Goal: Check status: Check status

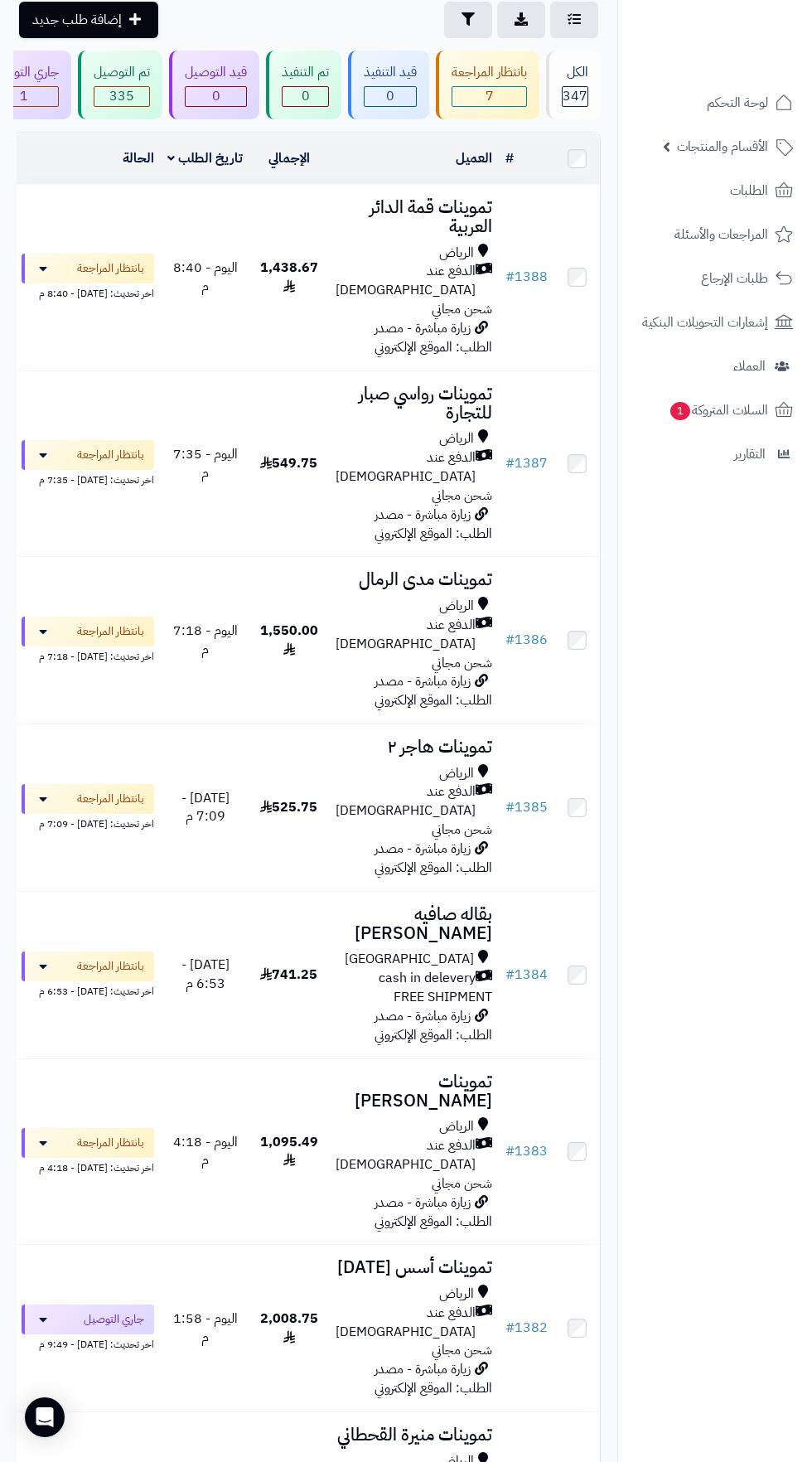
scroll to position [118, 0]
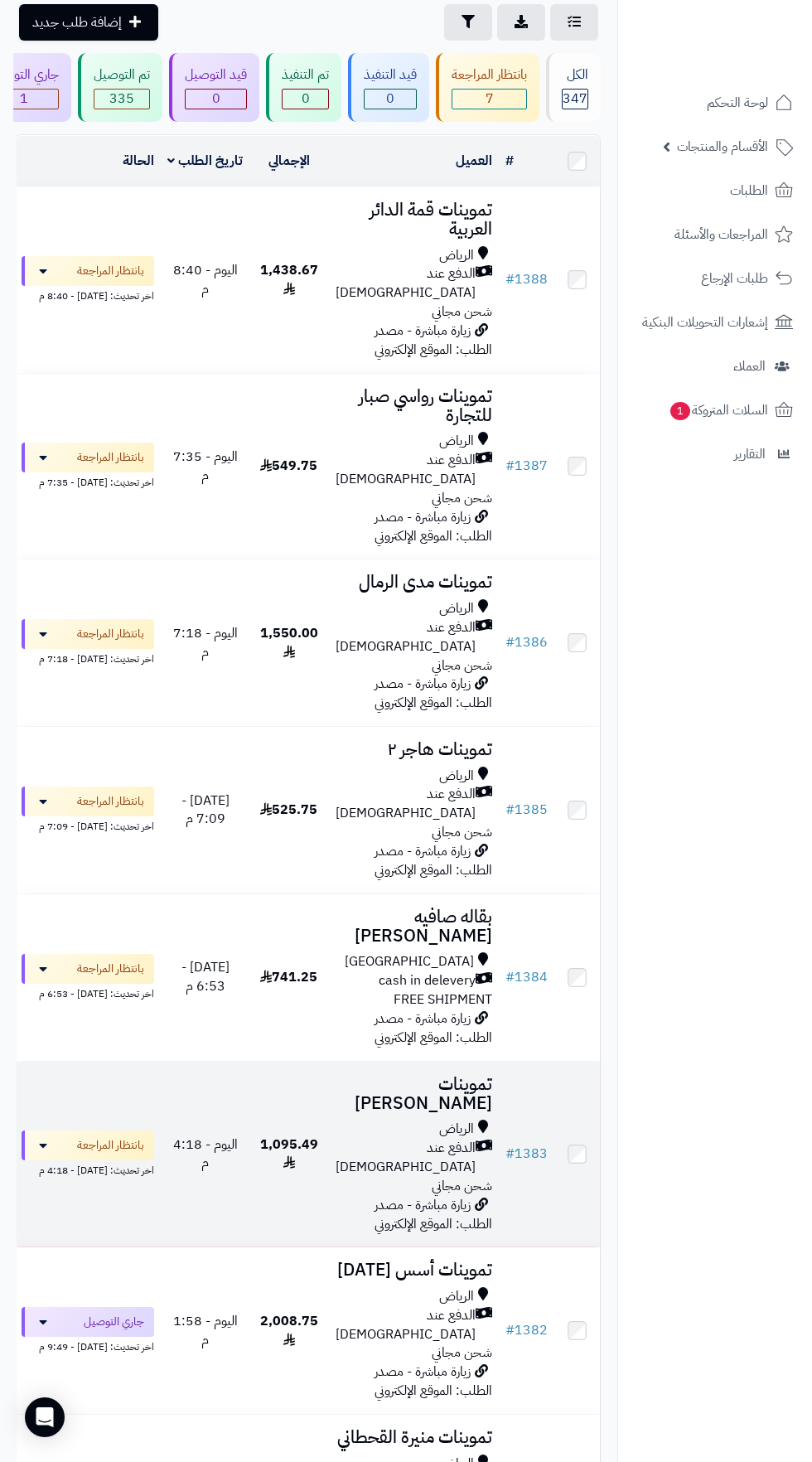
click at [404, 1138] on span "الدفع عند [DEMOGRAPHIC_DATA]" at bounding box center [406, 1157] width 140 height 38
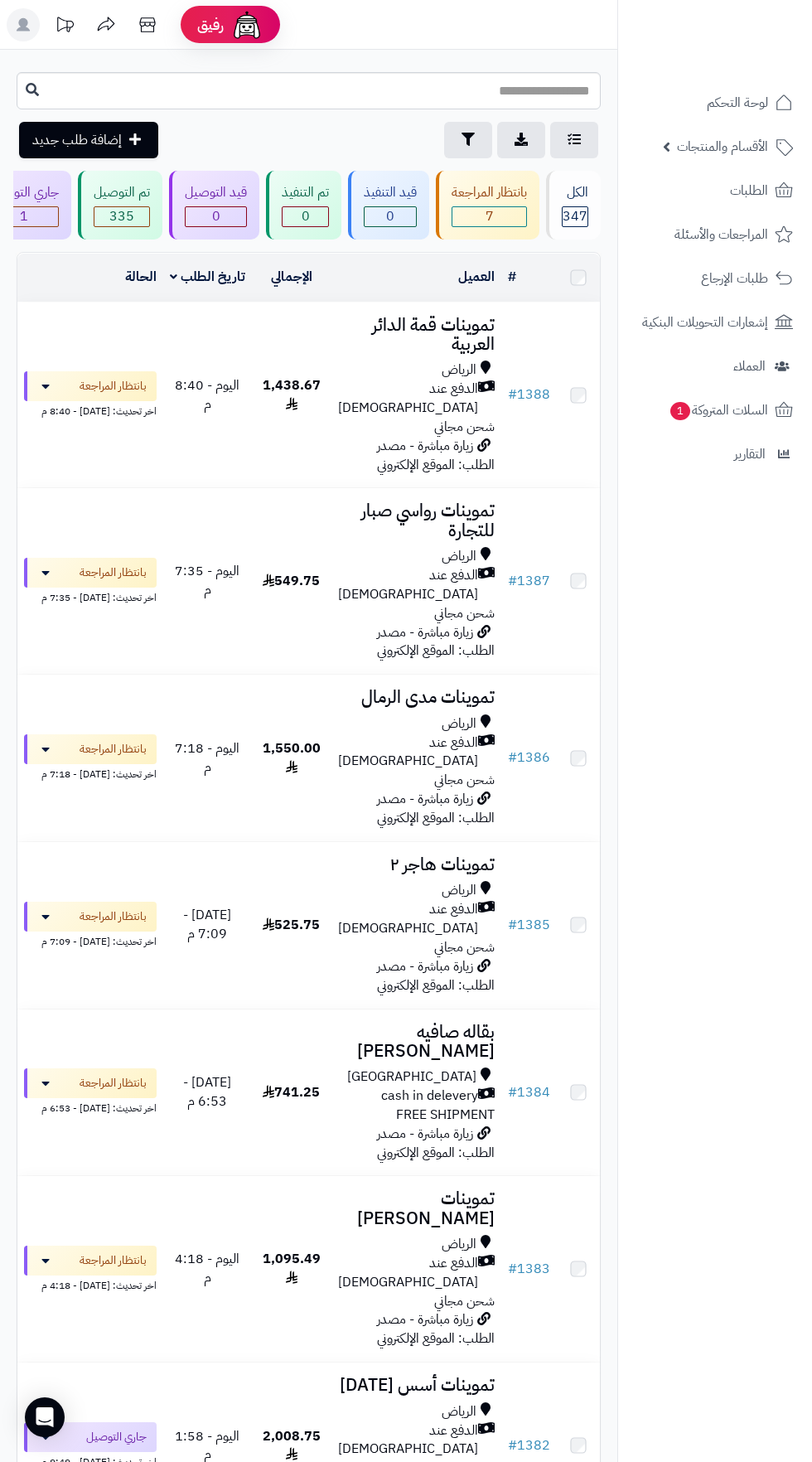
scroll to position [118, 0]
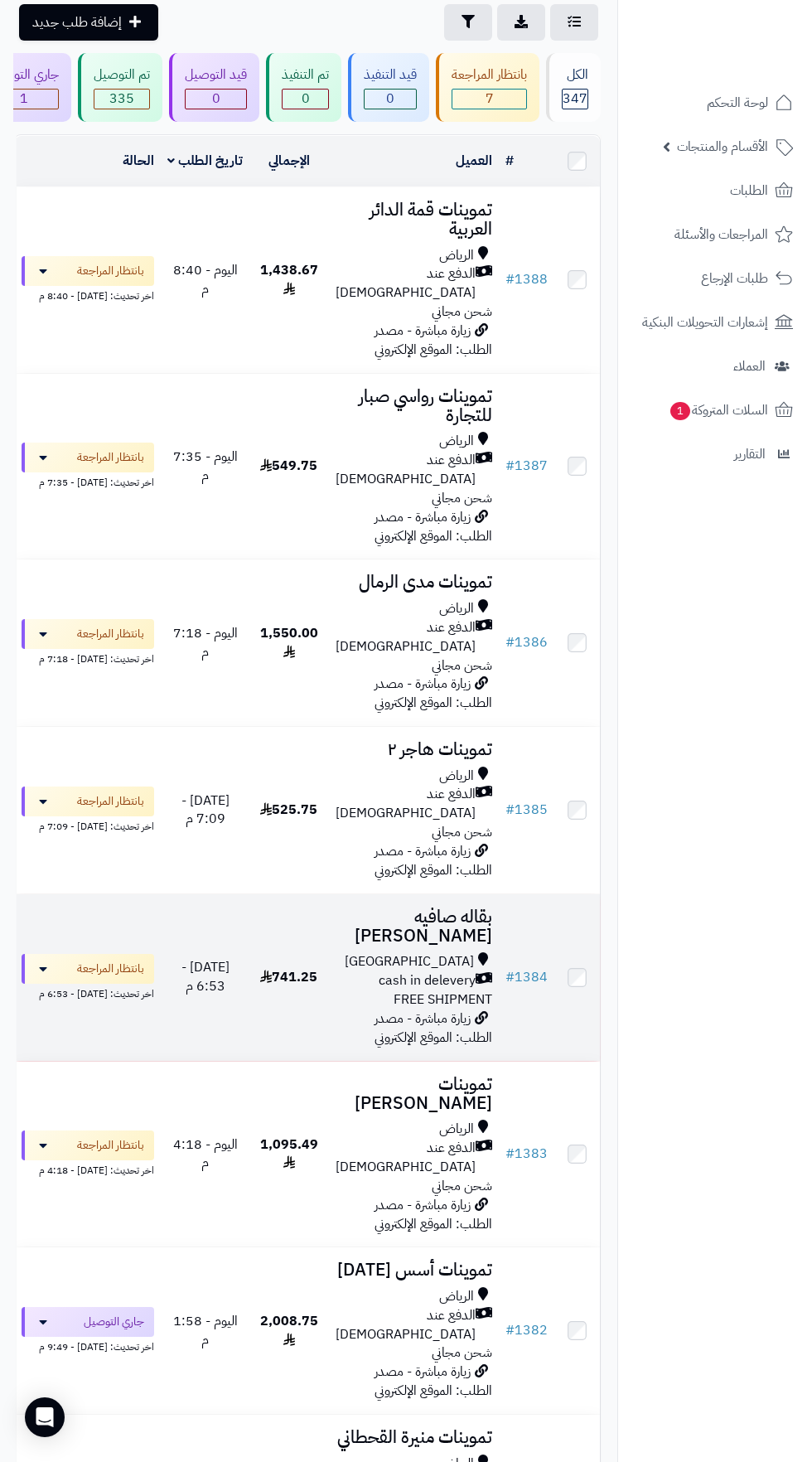
click at [421, 971] on span "cash in delevery" at bounding box center [427, 980] width 97 height 19
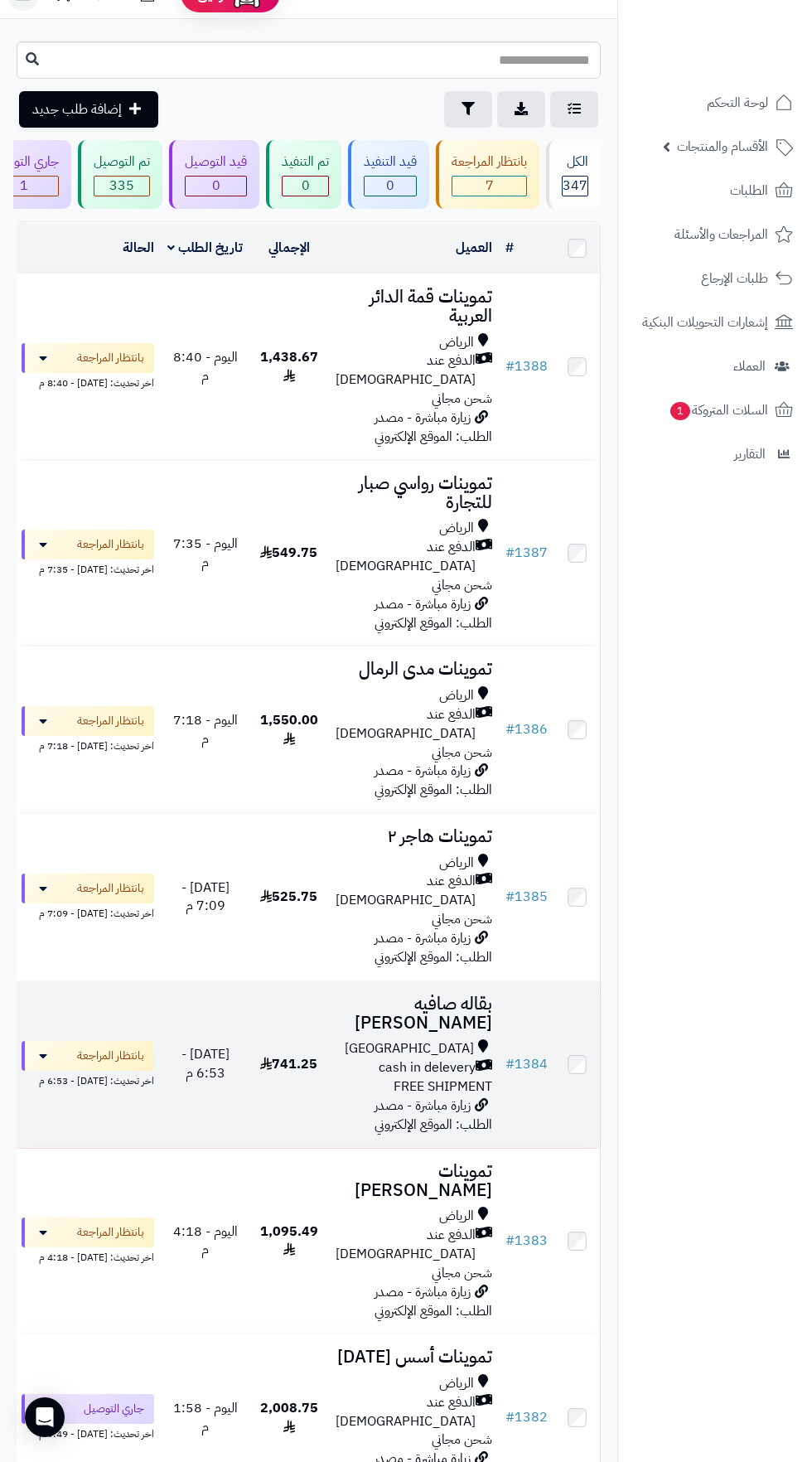
scroll to position [0, 0]
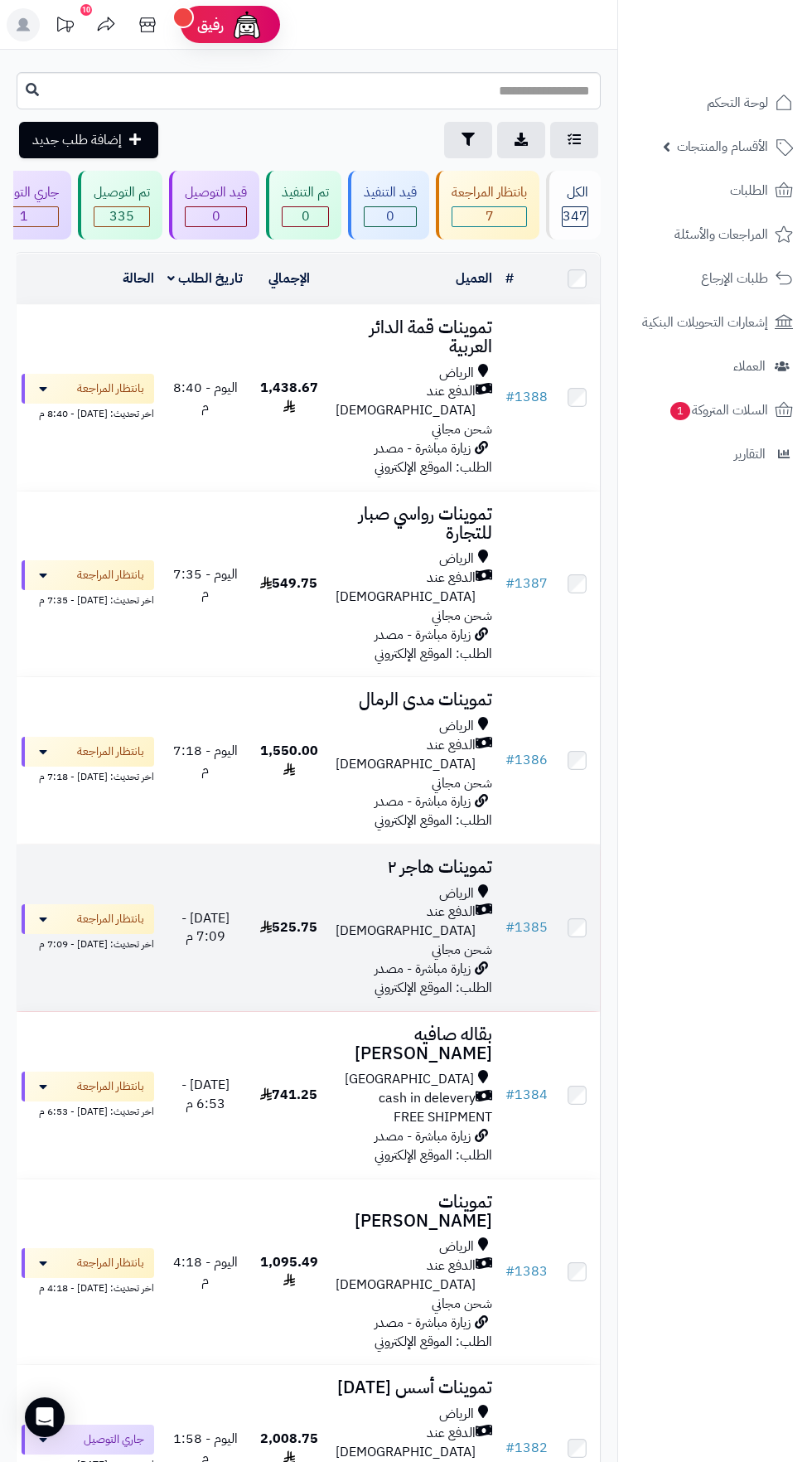
click at [434, 902] on span "الدفع عند [DEMOGRAPHIC_DATA]" at bounding box center [406, 921] width 140 height 38
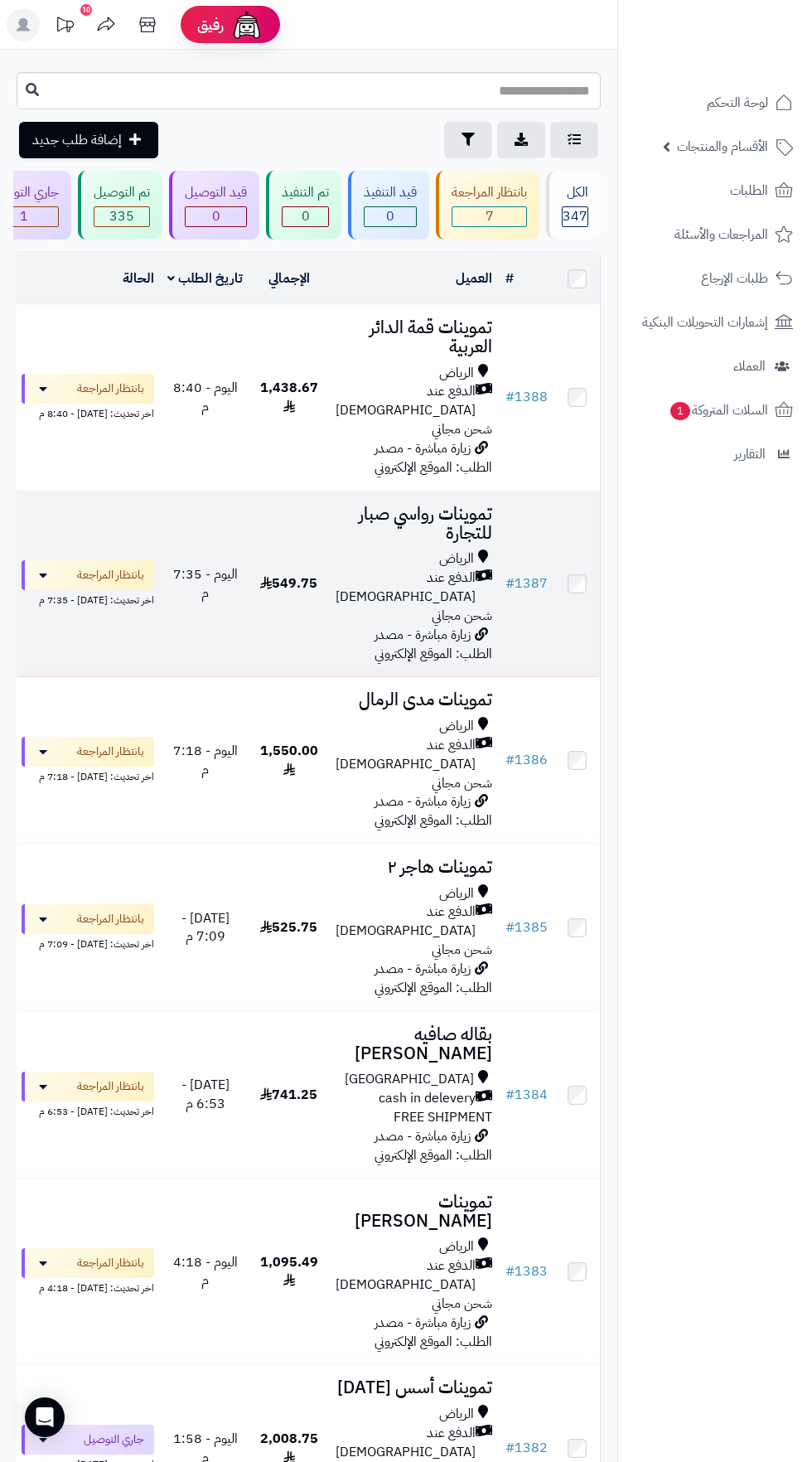
click at [406, 568] on span "الدفع عند [DEMOGRAPHIC_DATA]" at bounding box center [406, 587] width 140 height 38
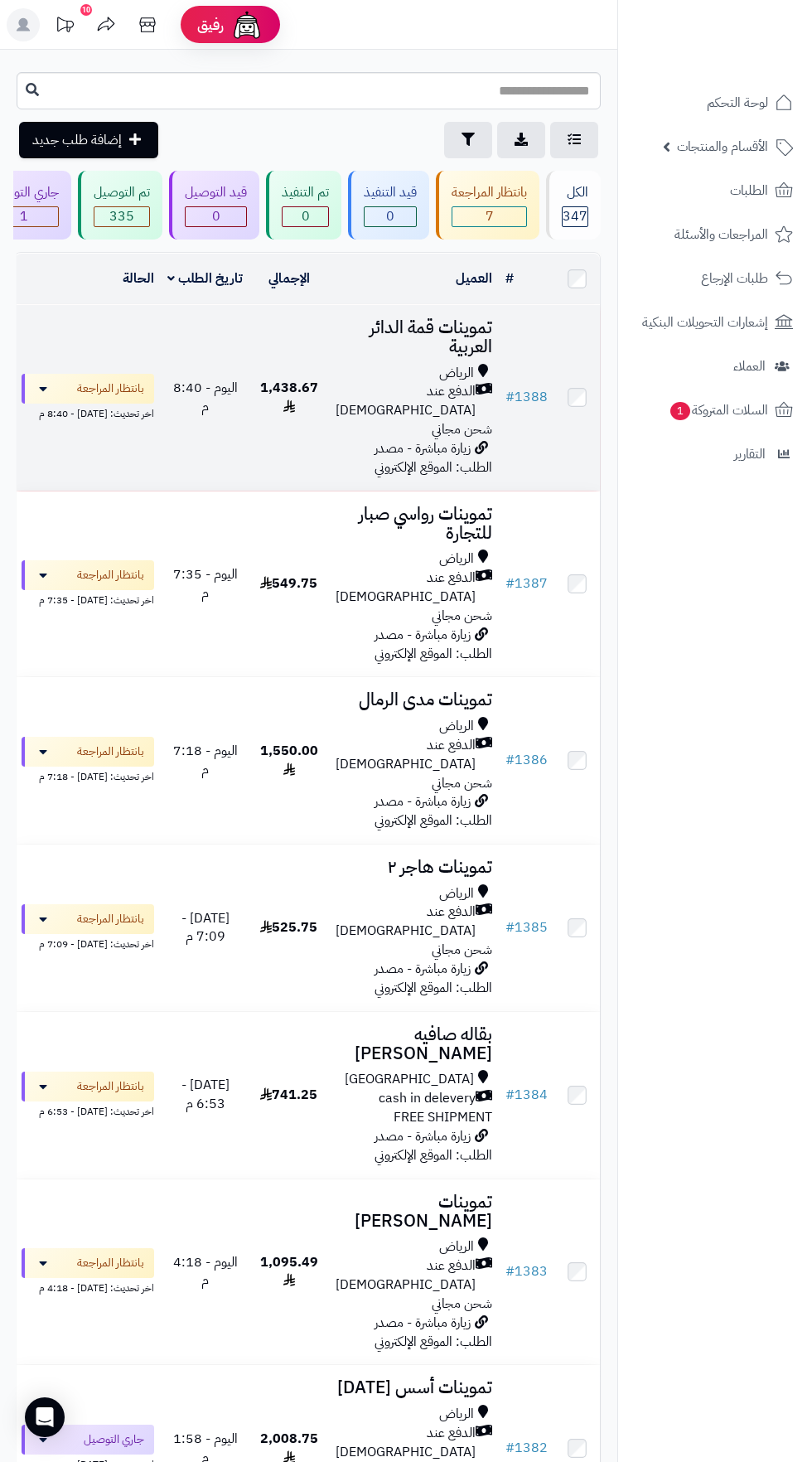
click at [424, 392] on span "الدفع عند [DEMOGRAPHIC_DATA]" at bounding box center [406, 401] width 140 height 38
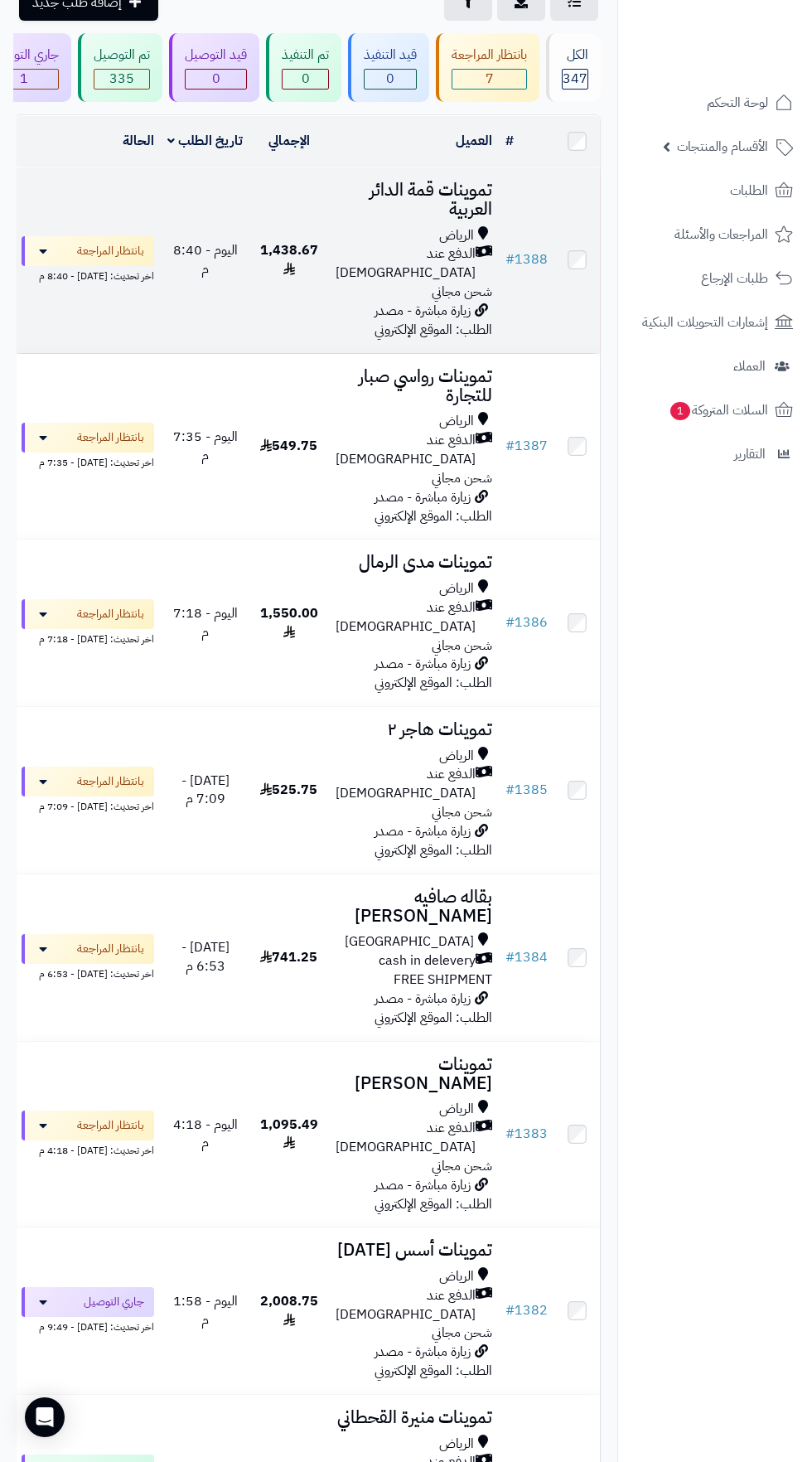
scroll to position [139, 0]
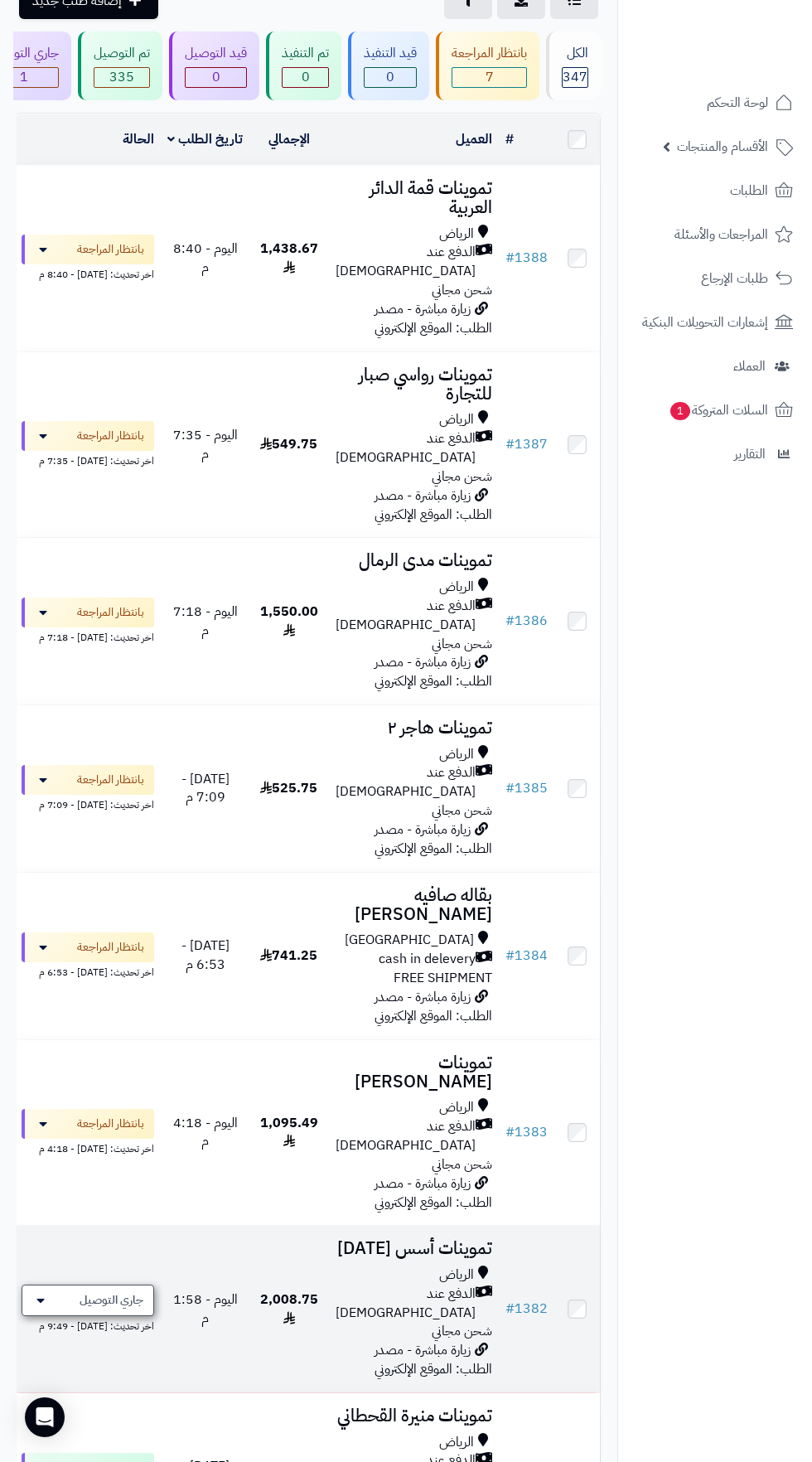
click at [126, 1292] on span "جاري التوصيل" at bounding box center [111, 1300] width 64 height 17
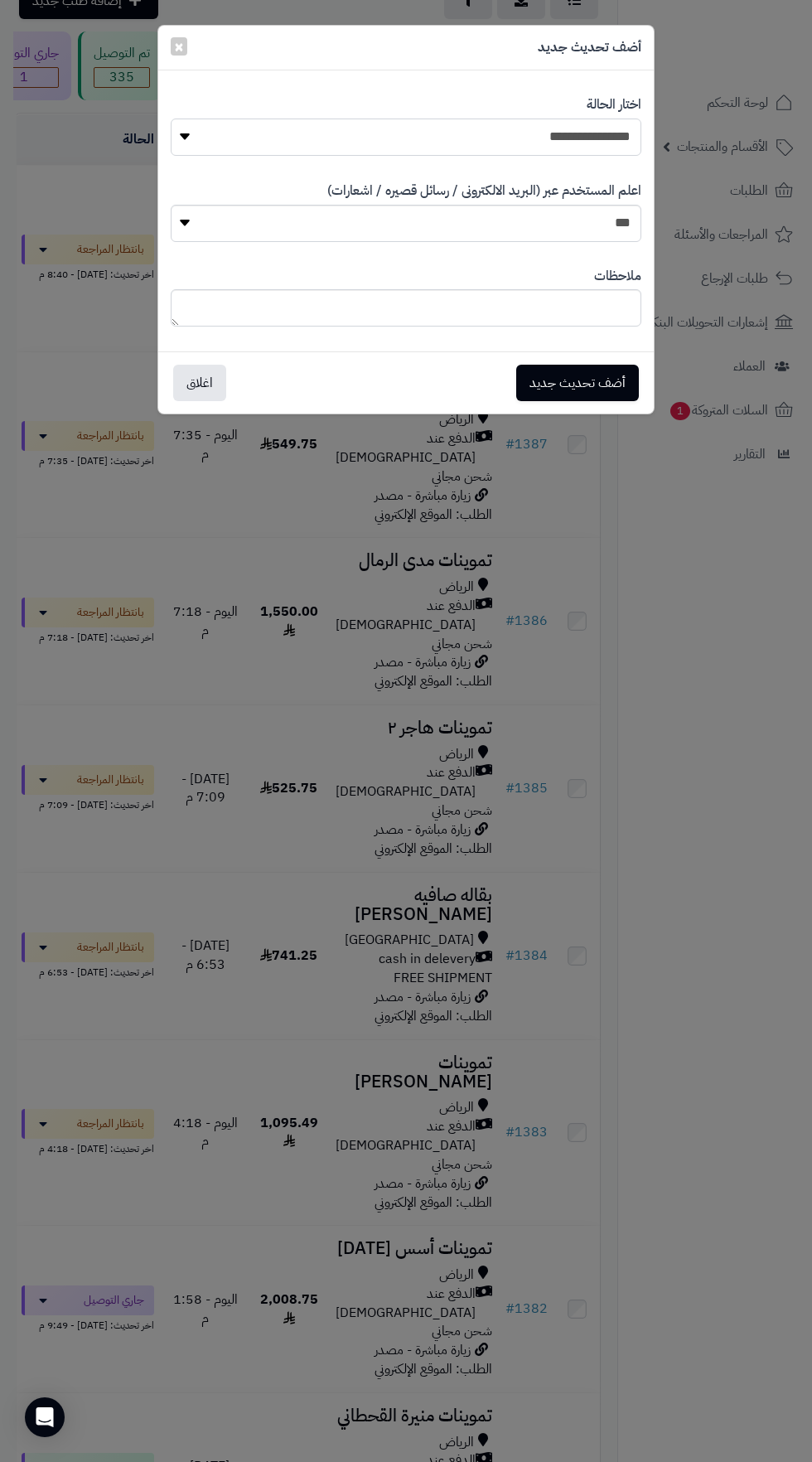
click at [595, 143] on select "**********" at bounding box center [406, 137] width 470 height 37
select select "**"
click at [616, 382] on button "أضف تحديث جديد" at bounding box center [577, 382] width 122 height 36
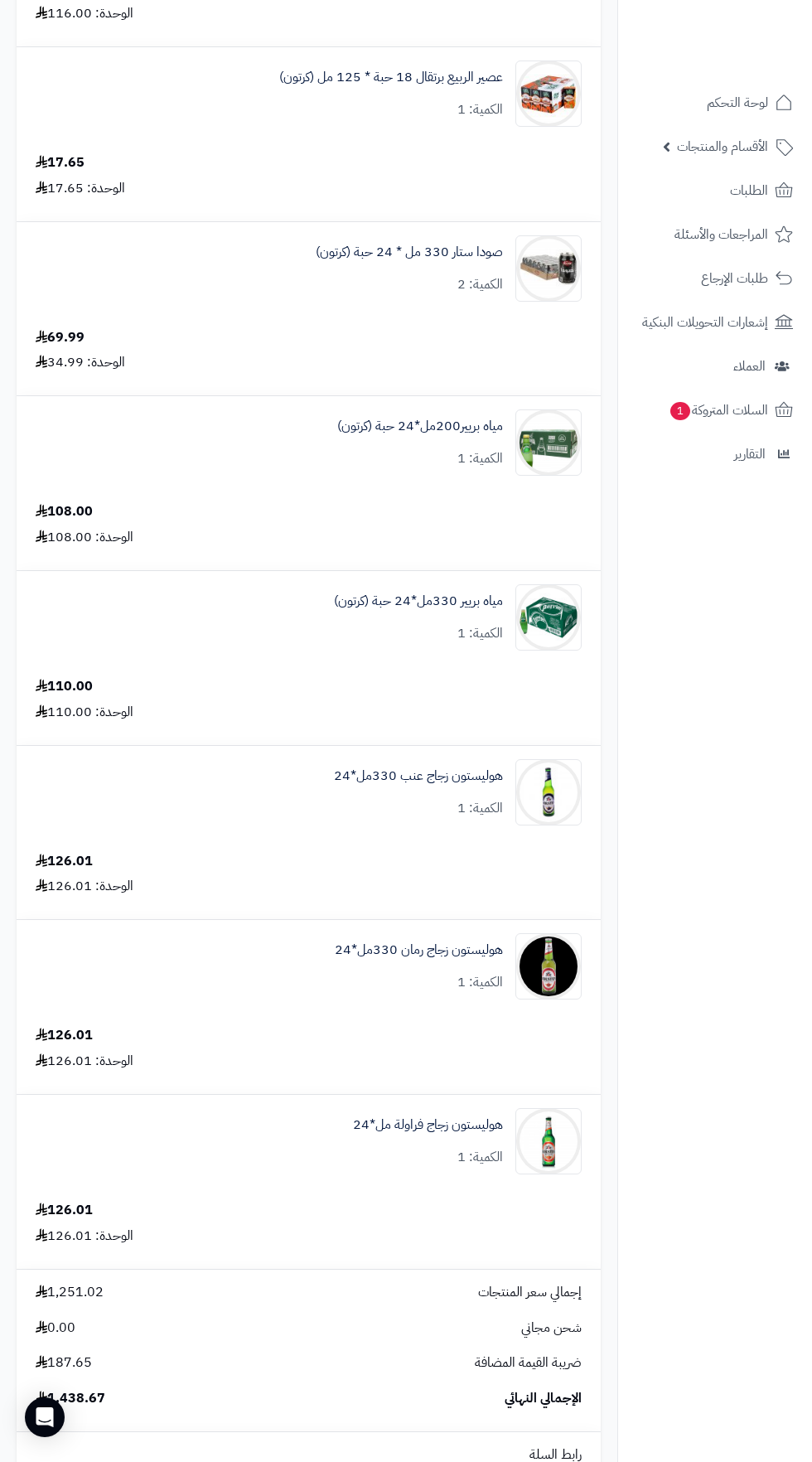
scroll to position [1748, 0]
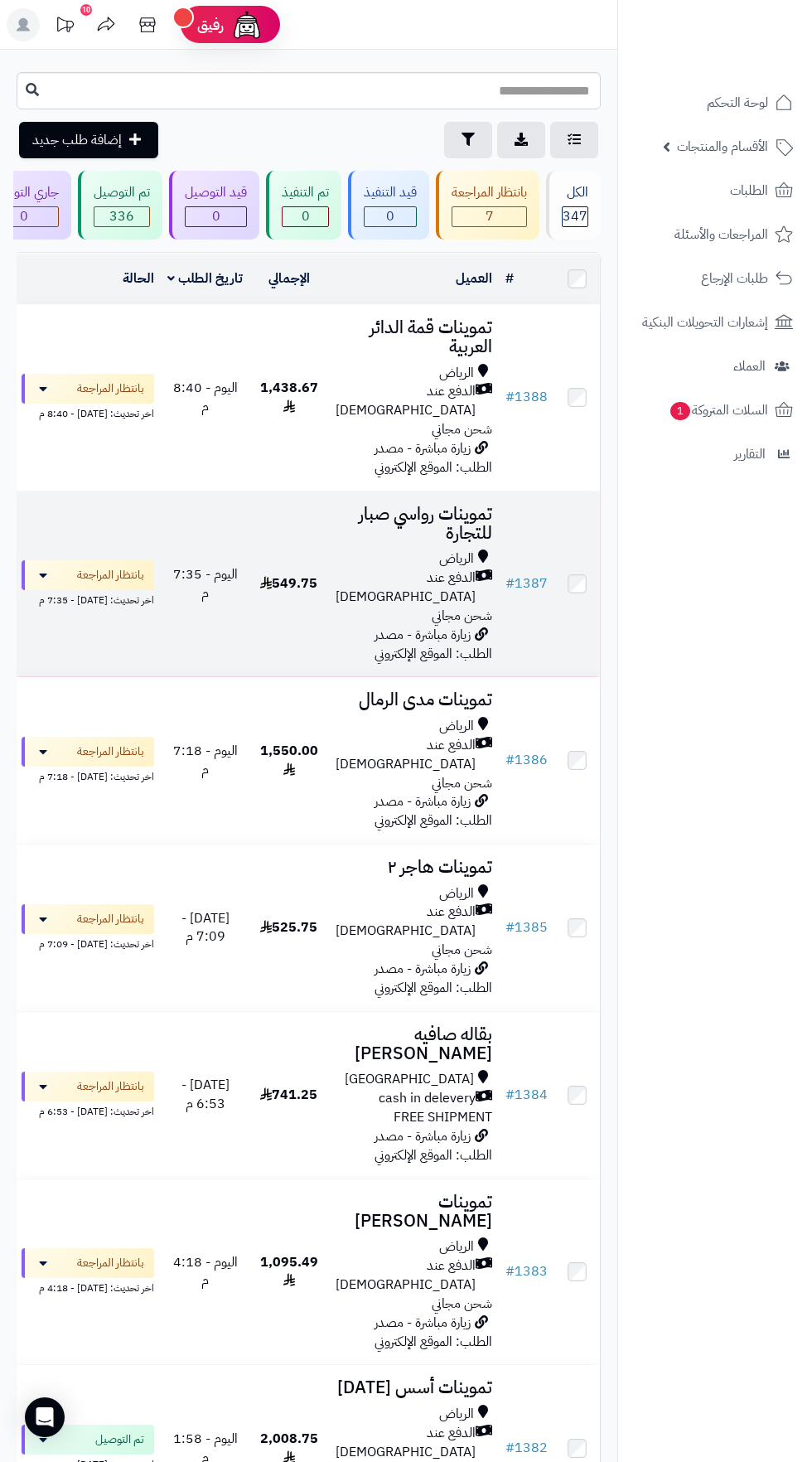
click at [402, 568] on span "الدفع عند [DEMOGRAPHIC_DATA]" at bounding box center [406, 587] width 140 height 38
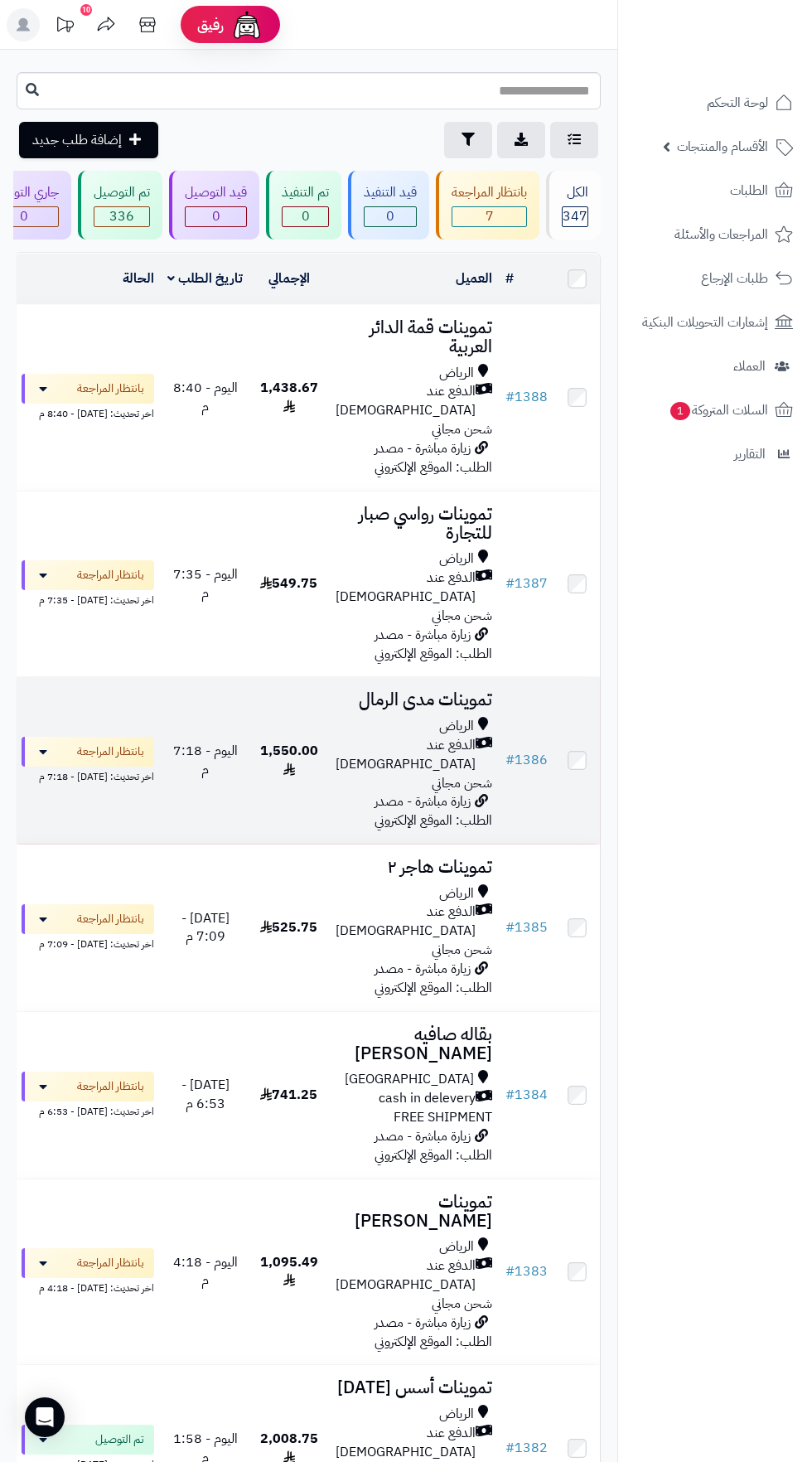
click at [438, 791] on span "زيارة مباشرة - مصدر الطلب: الموقع الإلكتروني" at bounding box center [432, 810] width 118 height 39
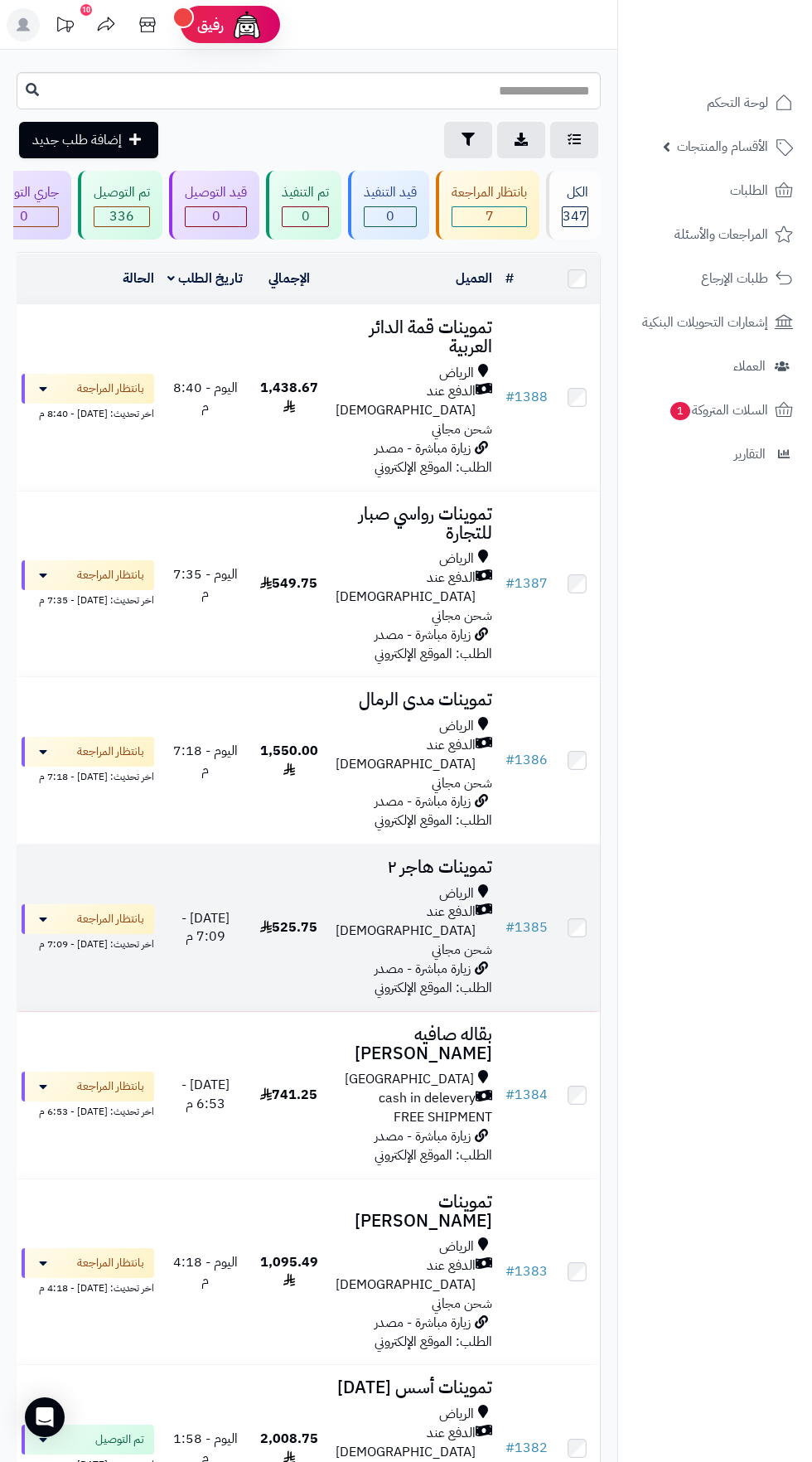
click at [408, 902] on span "الدفع عند [DEMOGRAPHIC_DATA]" at bounding box center [406, 921] width 140 height 38
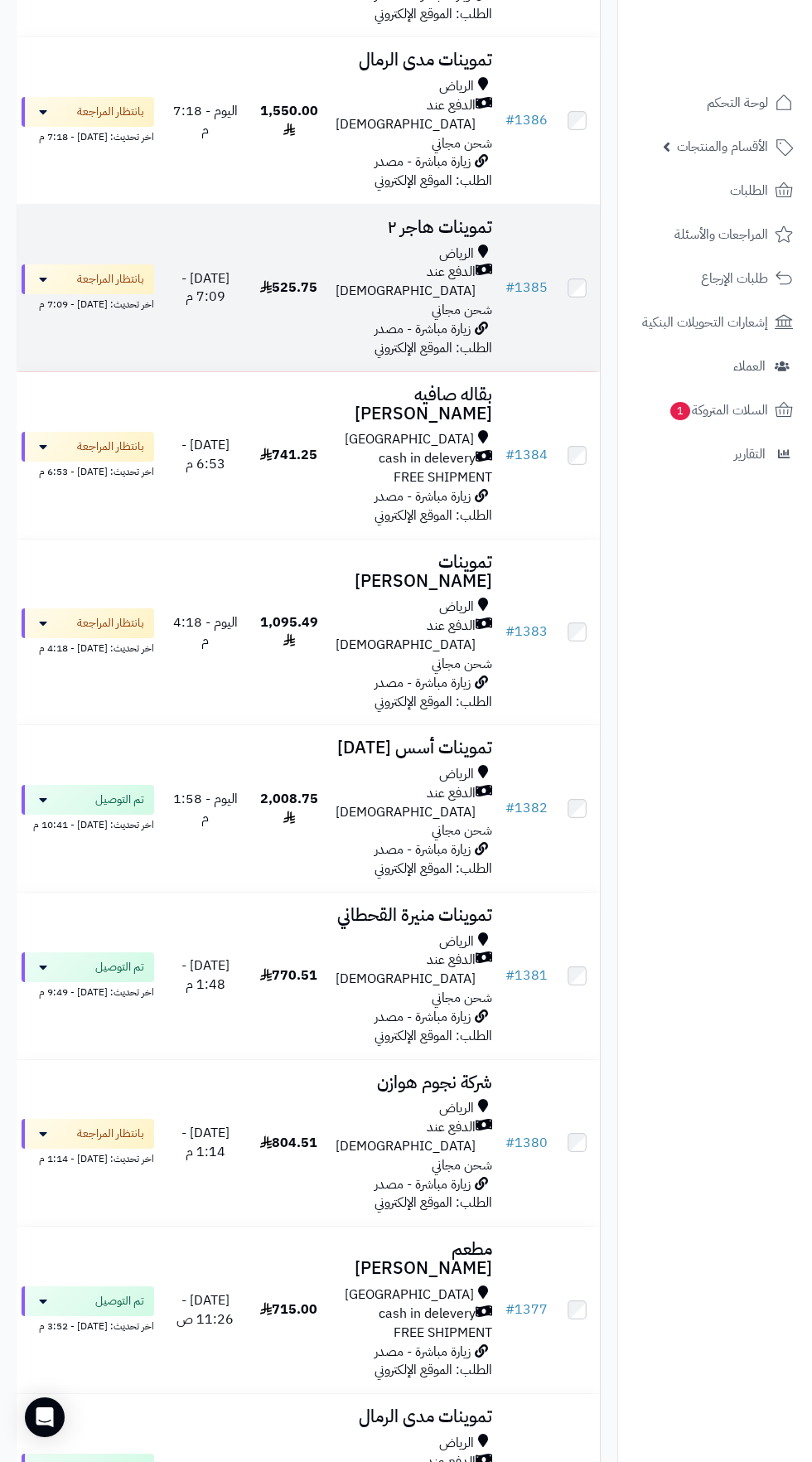
scroll to position [637, 0]
